Goal: Task Accomplishment & Management: Use online tool/utility

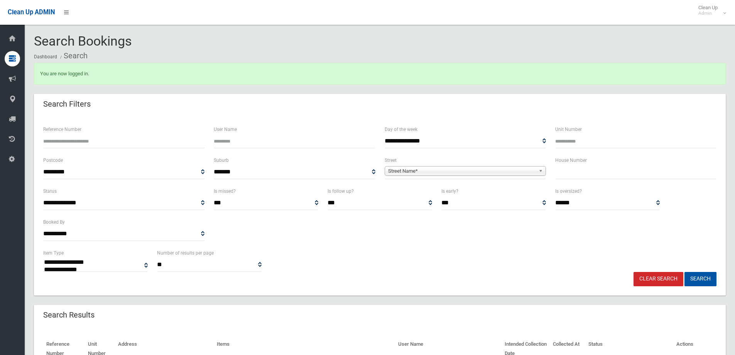
select select
click at [579, 173] on input "text" at bounding box center [636, 172] width 161 height 14
type input "***"
click at [418, 170] on span "Street Name*" at bounding box center [461, 170] width 147 height 9
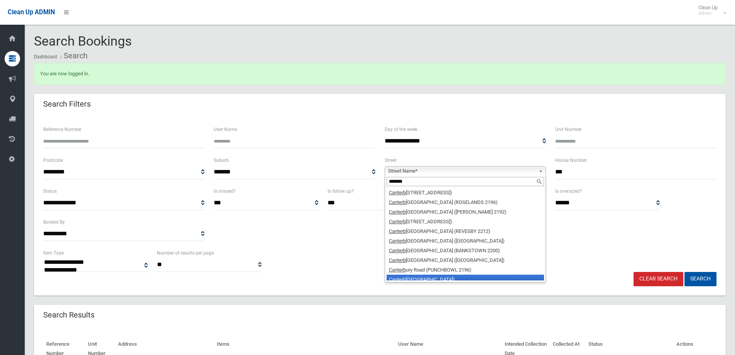
scroll to position [4, 0]
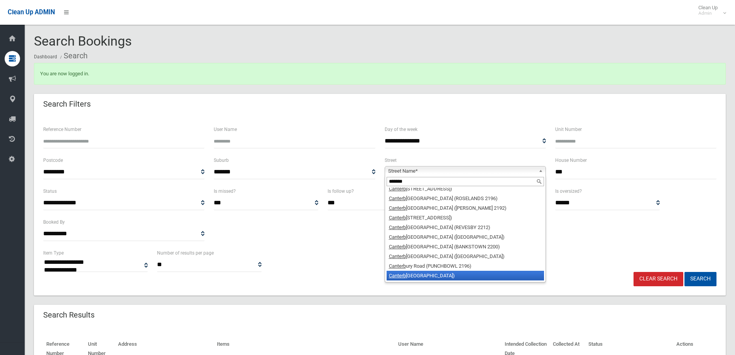
type input "*******"
click at [432, 276] on li "Canterb [GEOGRAPHIC_DATA])" at bounding box center [466, 276] width 158 height 10
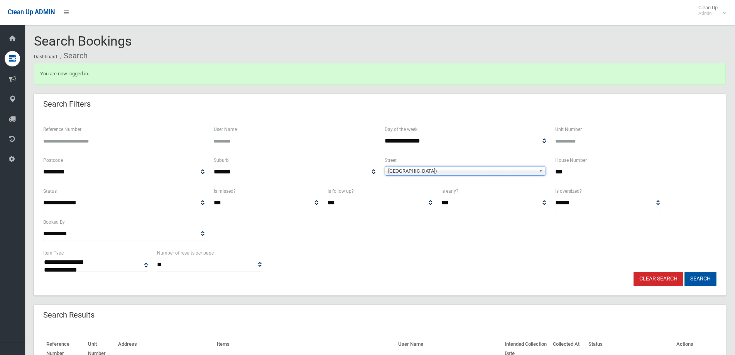
click at [703, 279] on button "Search" at bounding box center [701, 279] width 32 height 14
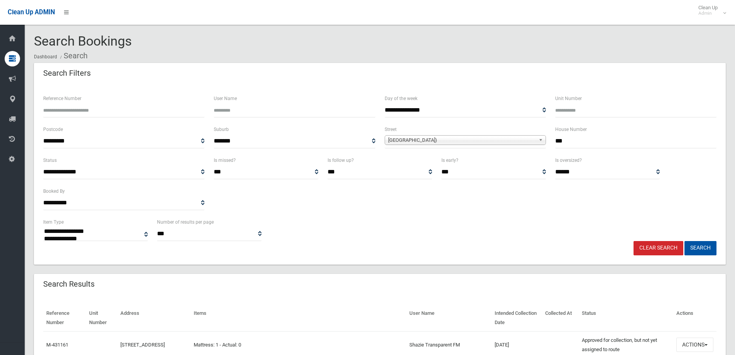
select select
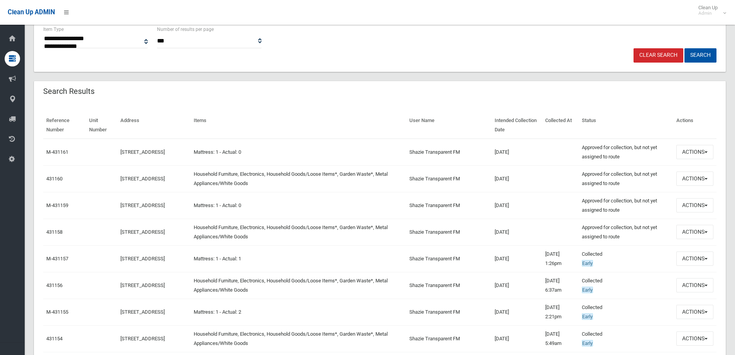
scroll to position [193, 0]
click at [361, 209] on td "Mattress: 1 - Actual: 0" at bounding box center [299, 204] width 216 height 27
click at [688, 234] on button "Actions" at bounding box center [695, 231] width 37 height 14
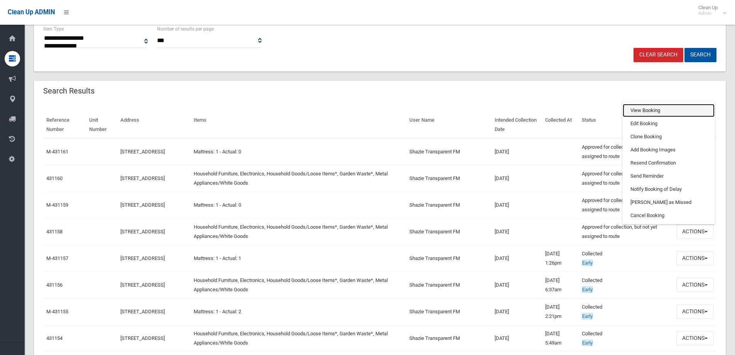
click at [635, 111] on link "View Booking" at bounding box center [669, 110] width 92 height 13
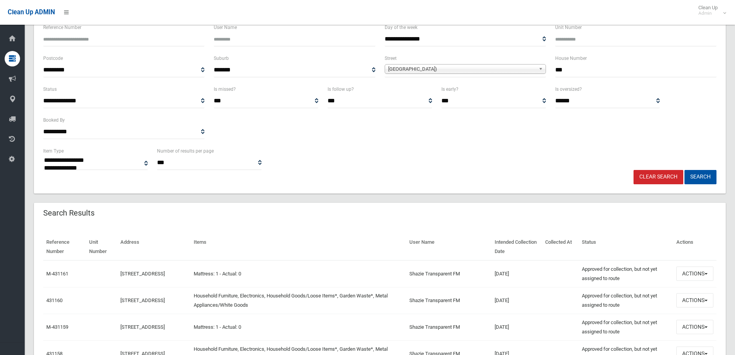
scroll to position [0, 0]
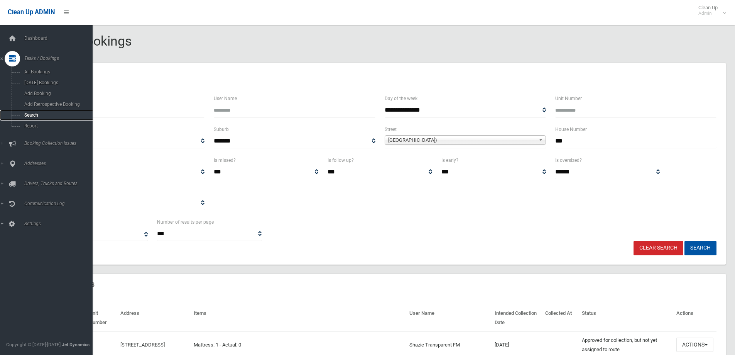
click at [33, 114] on span "Search" at bounding box center [57, 114] width 70 height 5
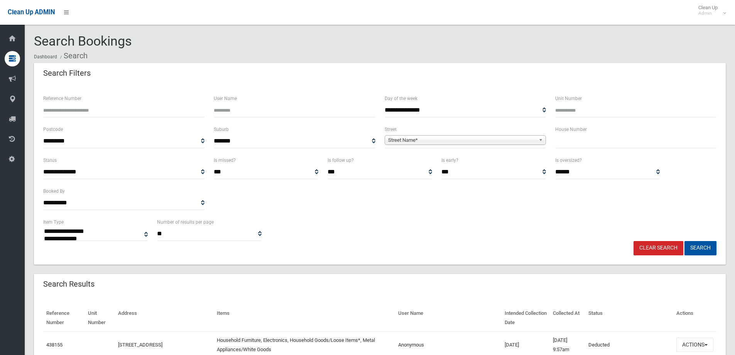
select select
